Goal: Transaction & Acquisition: Purchase product/service

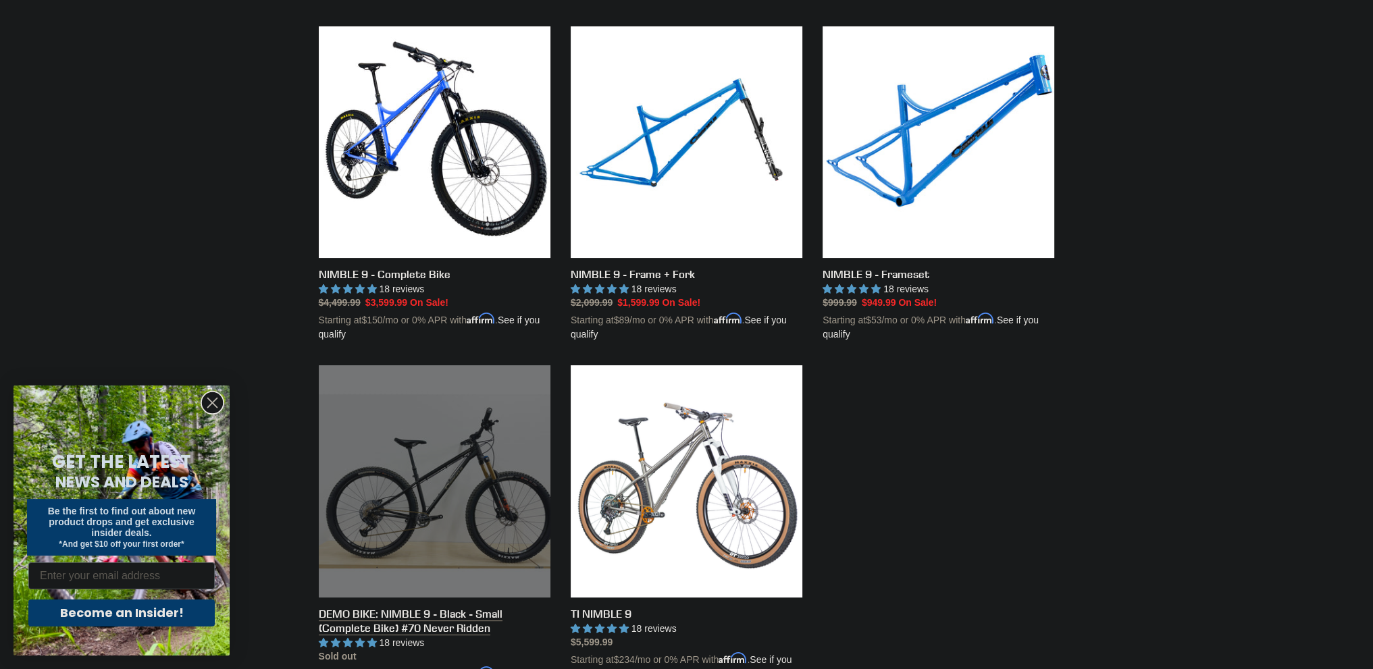
scroll to position [405, 0]
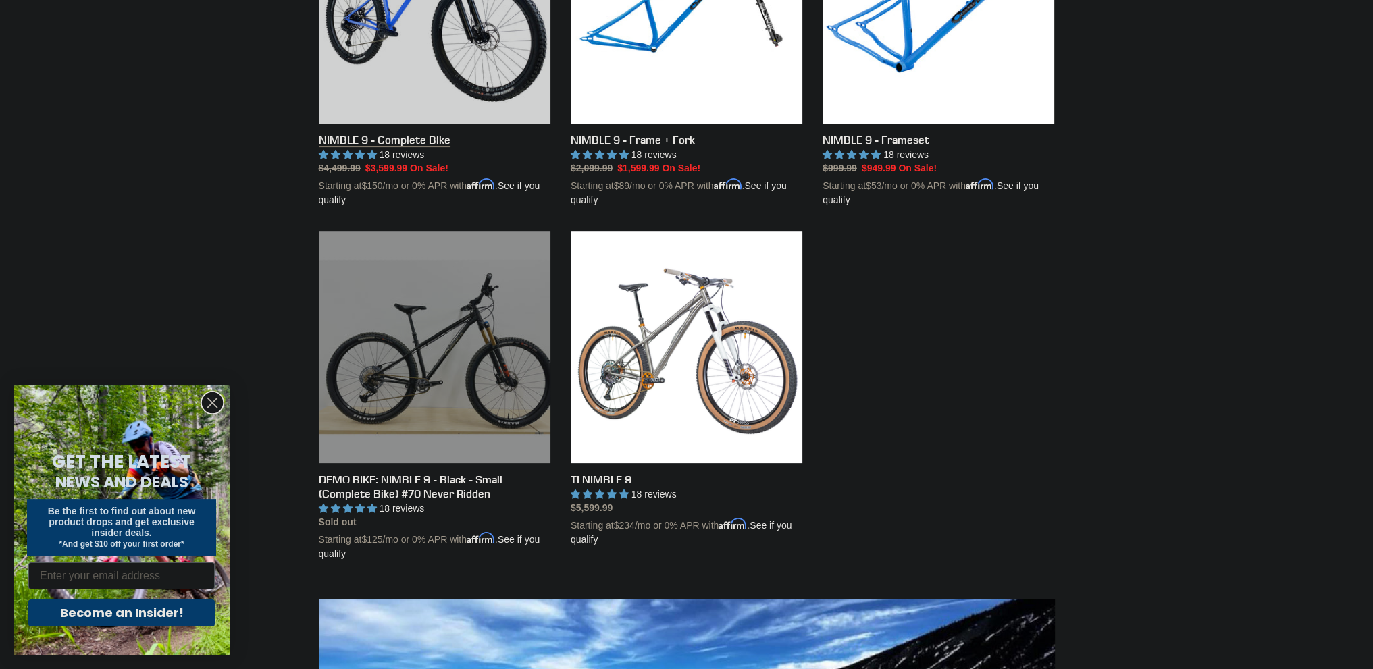
scroll to position [338, 0]
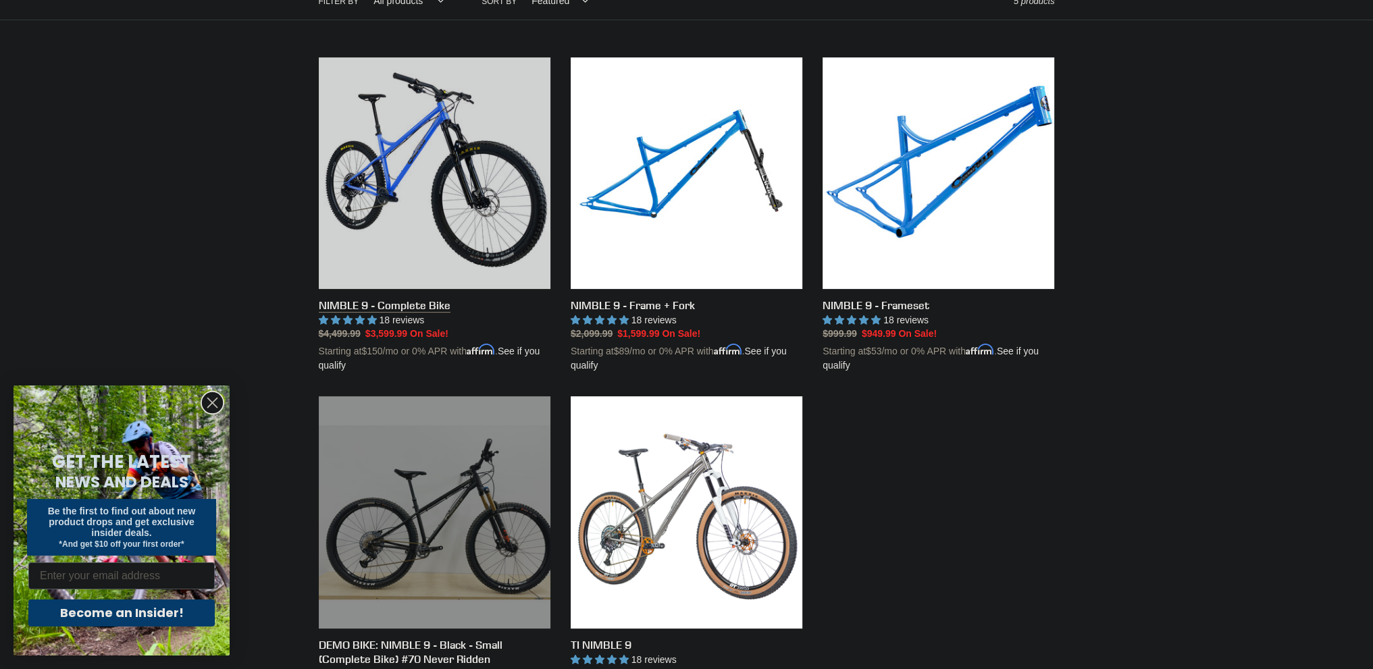
click at [400, 300] on link "NIMBLE 9 - Complete Bike" at bounding box center [435, 215] width 232 height 316
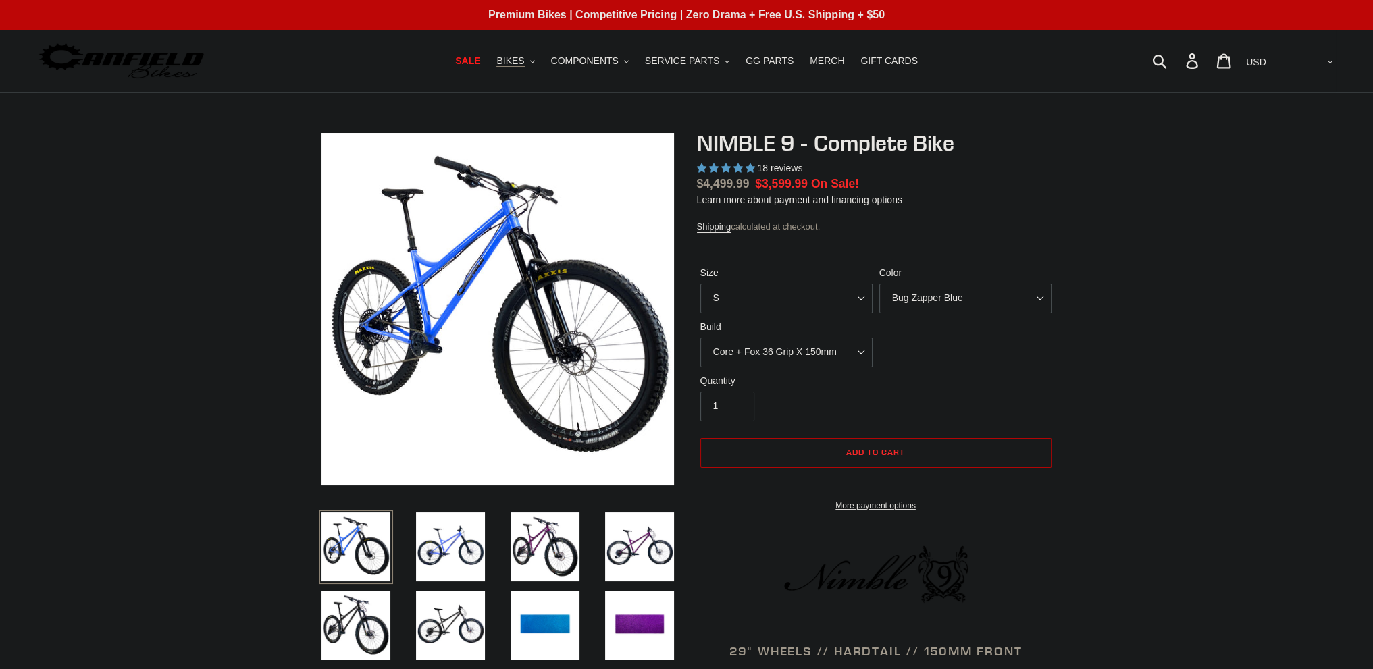
select select "highest-rating"
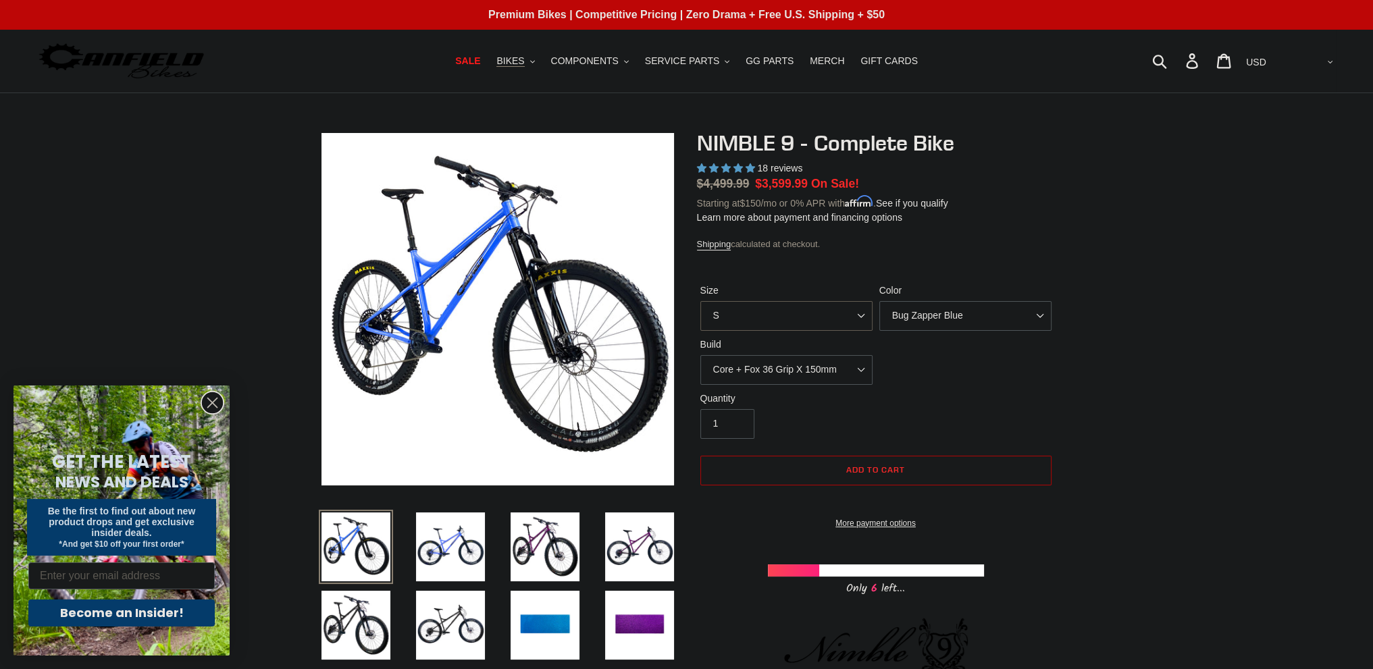
click at [831, 316] on select "S M L XL" at bounding box center [786, 316] width 172 height 30
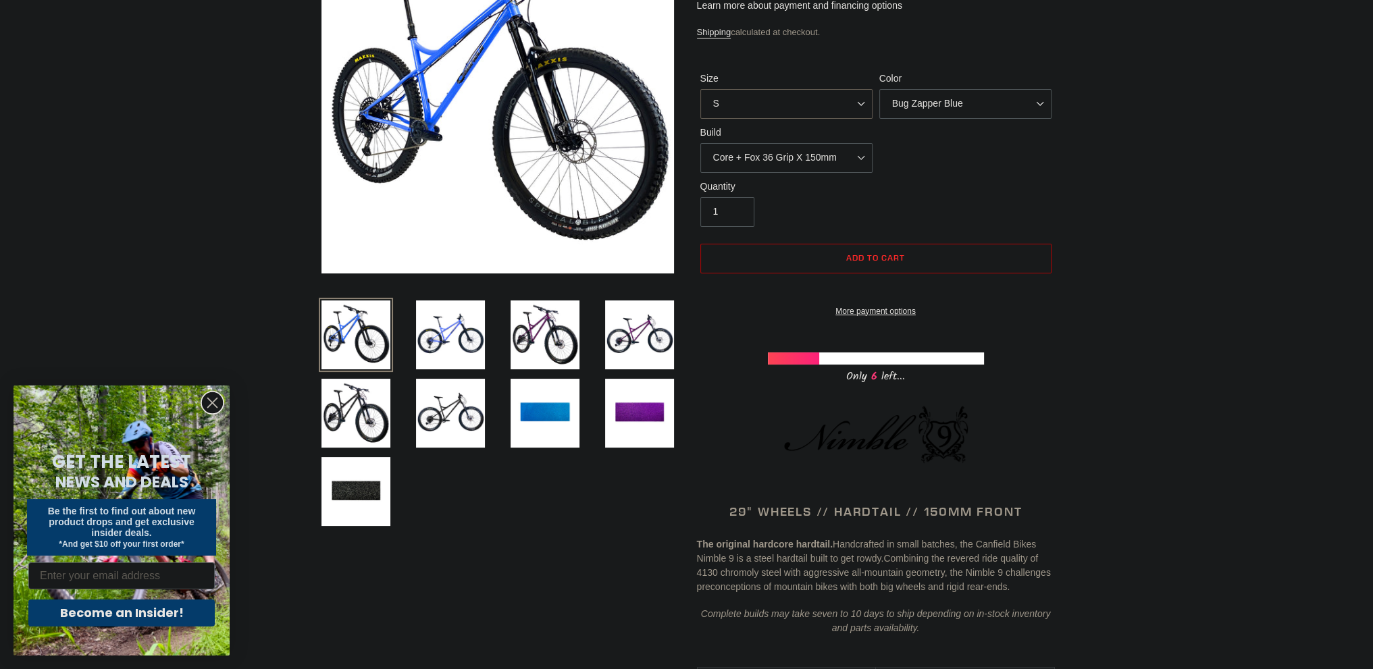
scroll to position [405, 0]
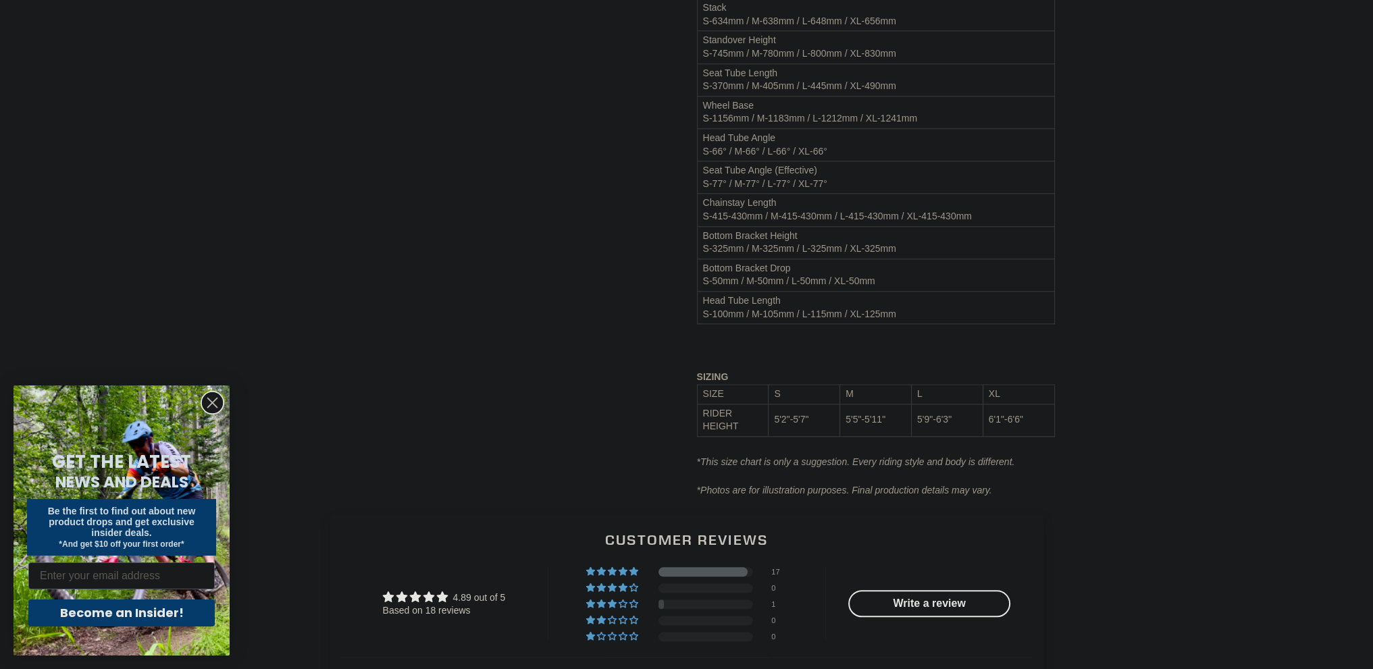
scroll to position [0, 0]
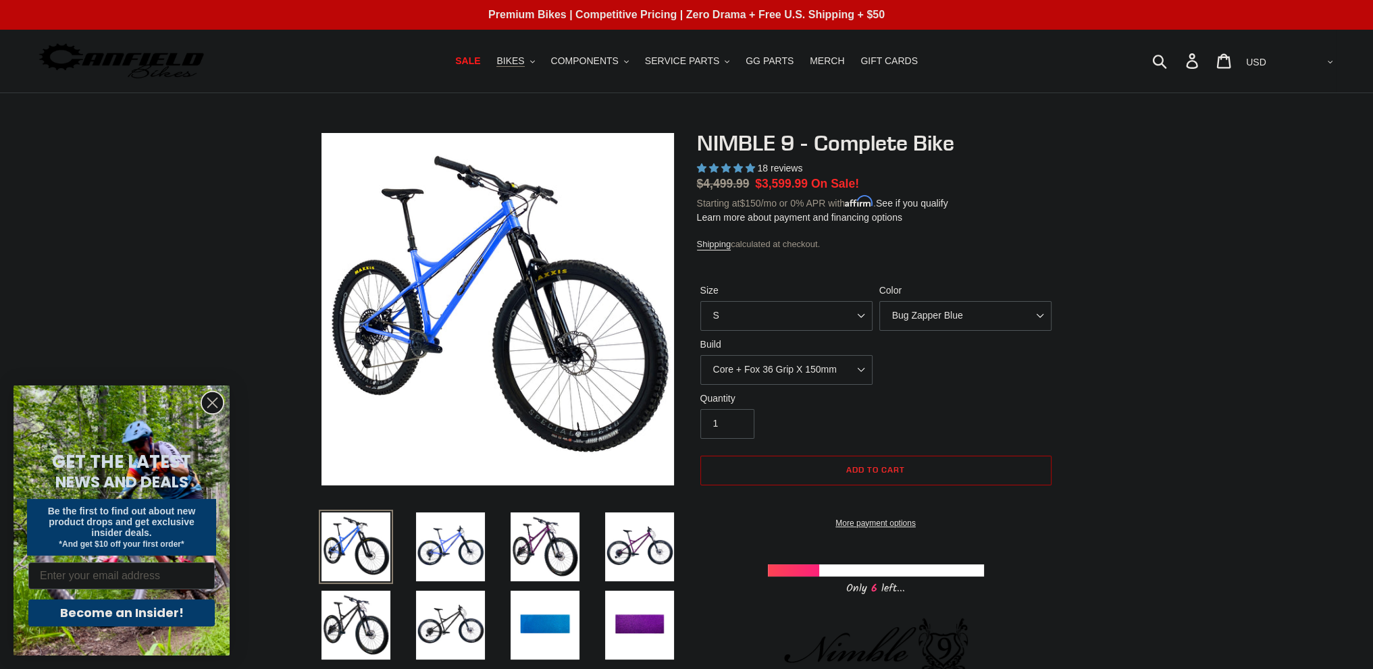
drag, startPoint x: 1162, startPoint y: 557, endPoint x: 1221, endPoint y: 89, distance: 471.7
click at [864, 315] on select "S M L XL" at bounding box center [786, 316] width 172 height 30
select select "M"
click at [700, 301] on select "S M L XL" at bounding box center [786, 316] width 172 height 30
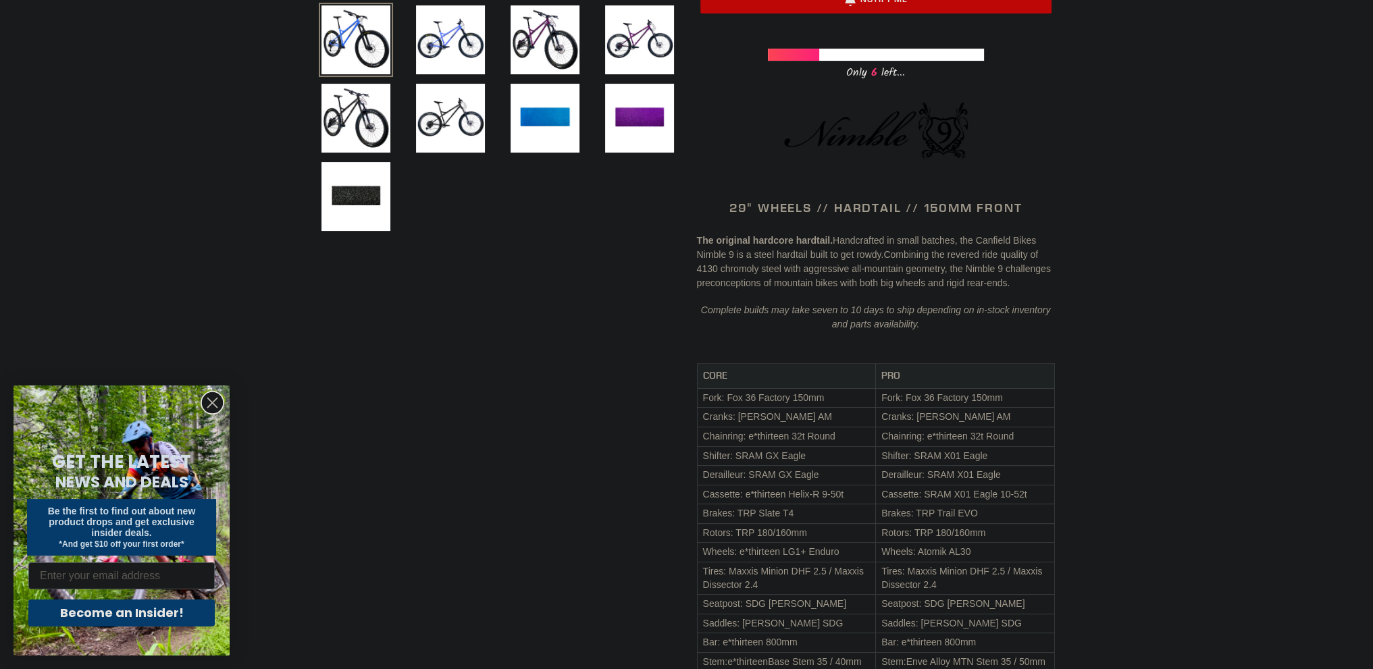
scroll to position [540, 0]
